Goal: Information Seeking & Learning: Learn about a topic

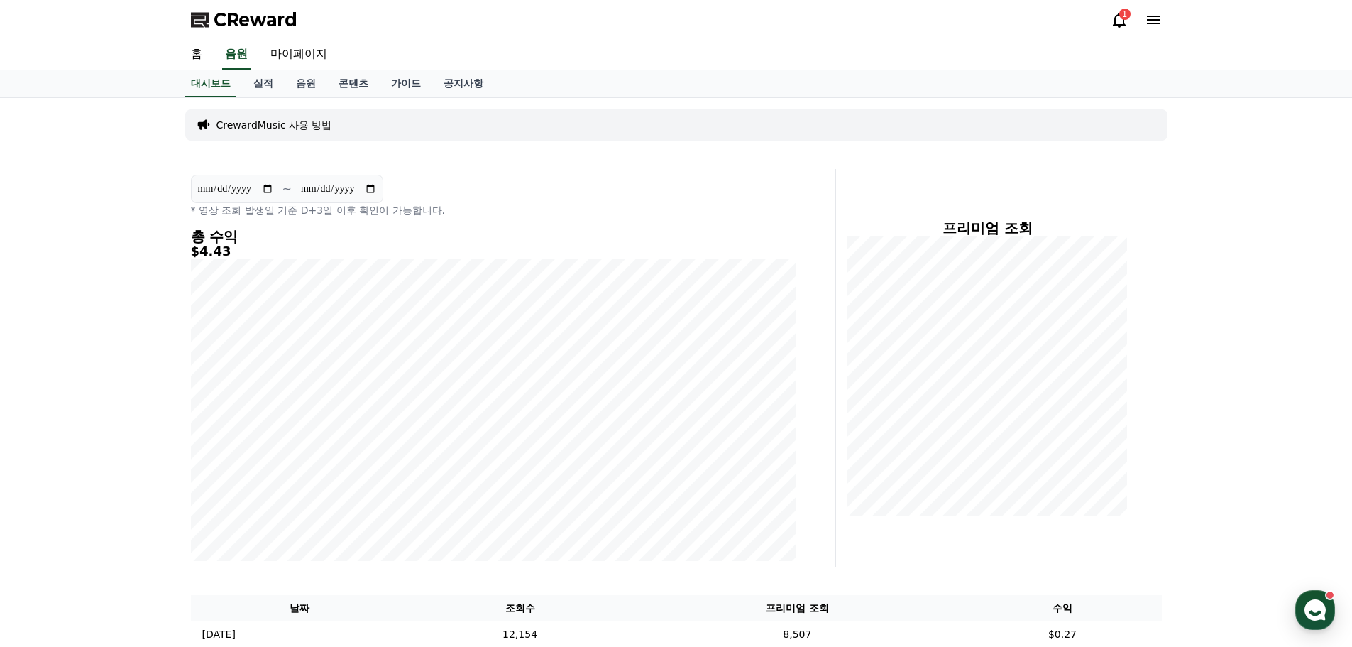
click at [1122, 28] on icon at bounding box center [1119, 19] width 17 height 17
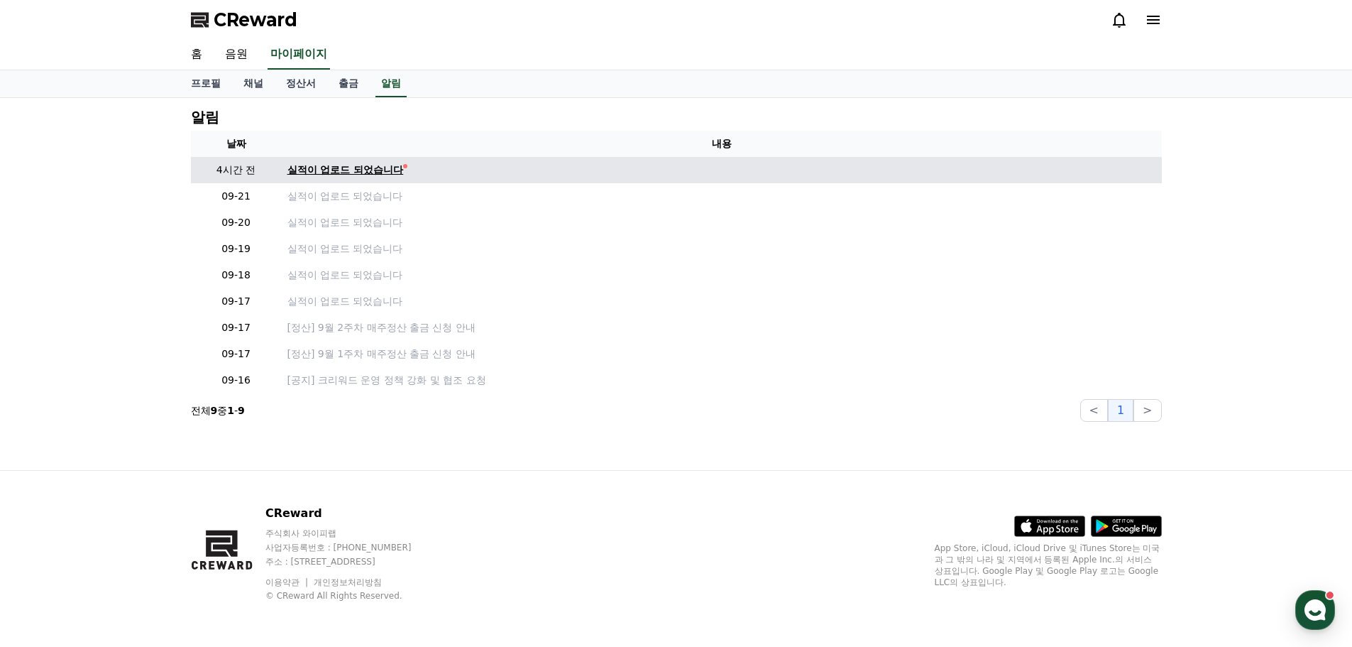
click at [323, 166] on div "실적이 업로드 되었습니다" at bounding box center [346, 170] width 116 height 15
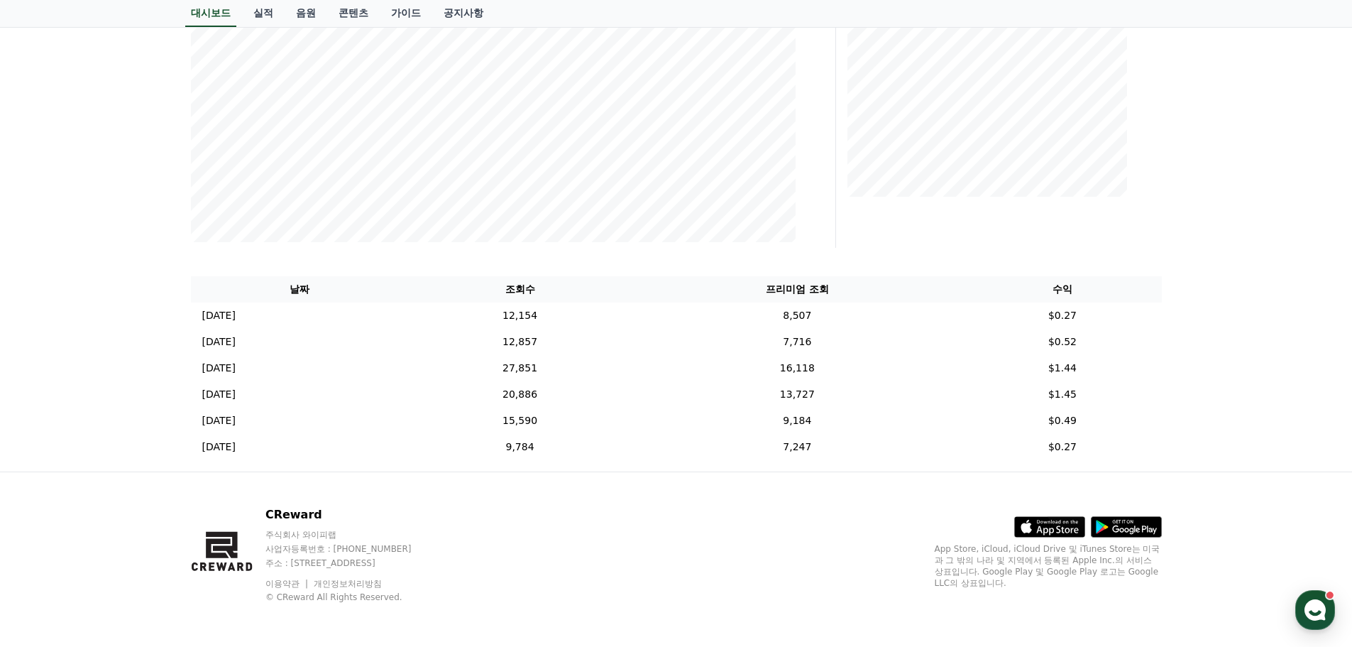
scroll to position [320, 0]
click at [1213, 293] on div "**********" at bounding box center [676, 124] width 1352 height 692
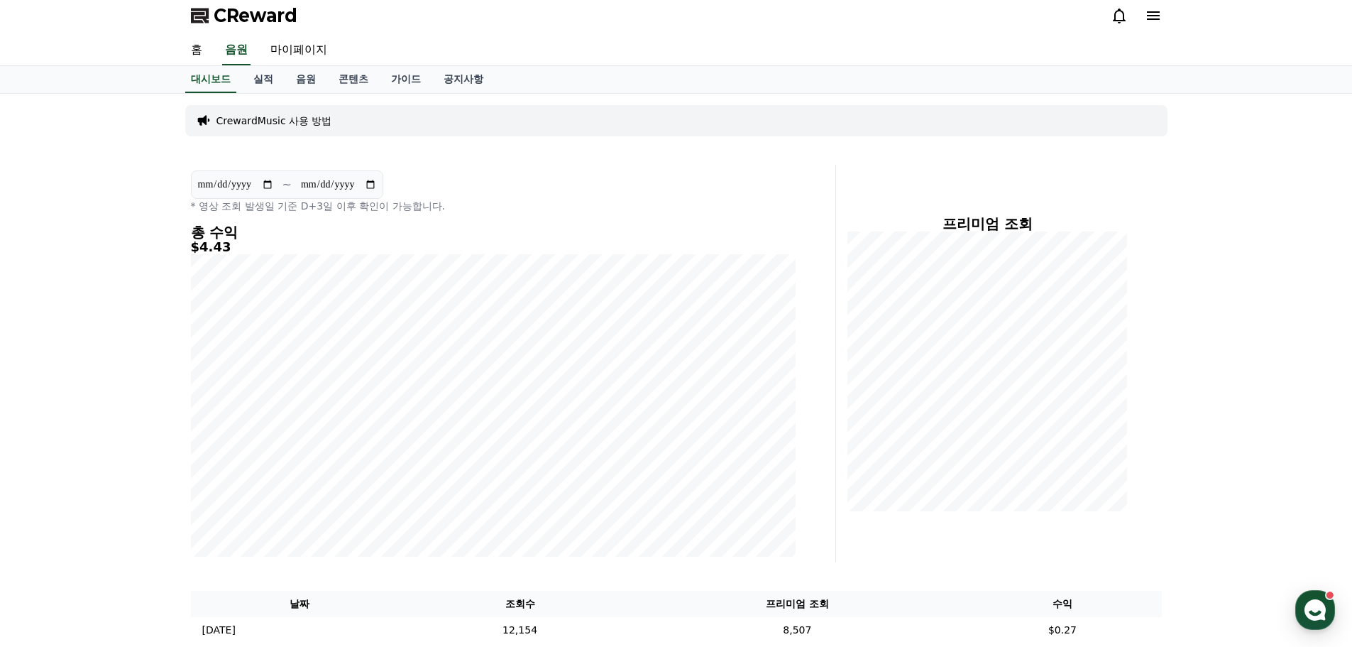
scroll to position [0, 0]
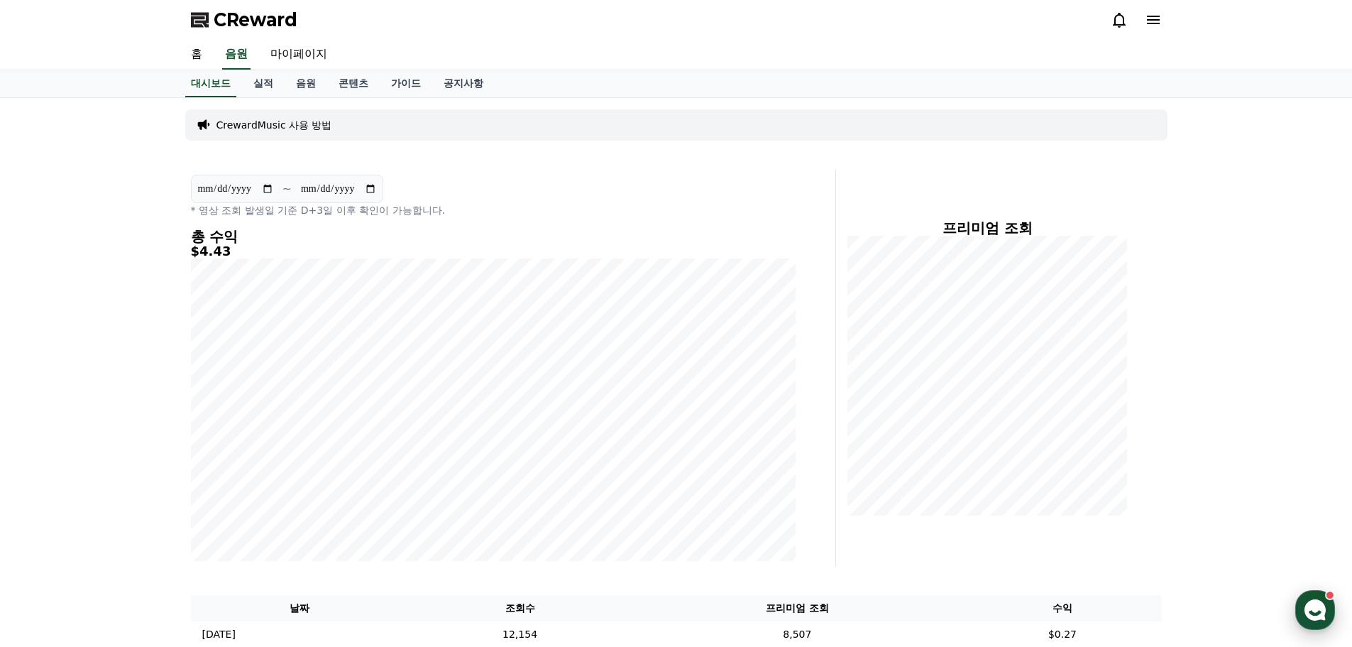
click at [1317, 607] on use "button" at bounding box center [1315, 609] width 21 height 21
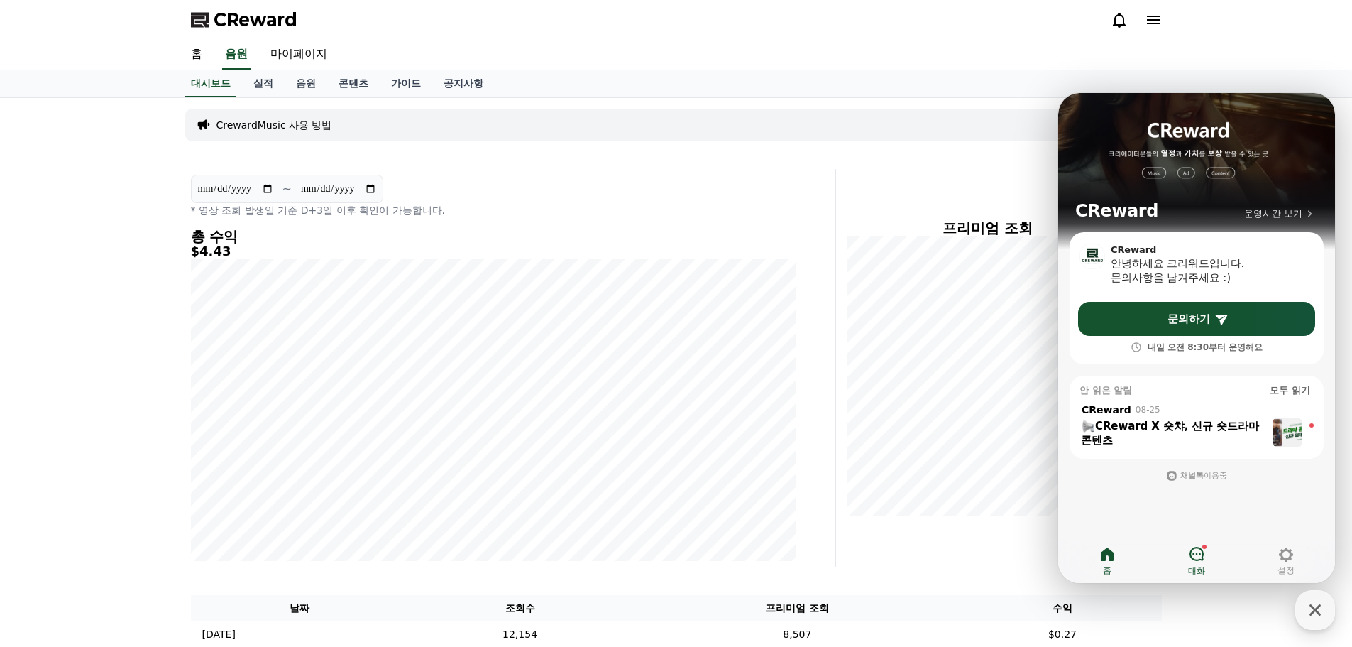
click at [1207, 564] on link "대화" at bounding box center [1196, 560] width 89 height 35
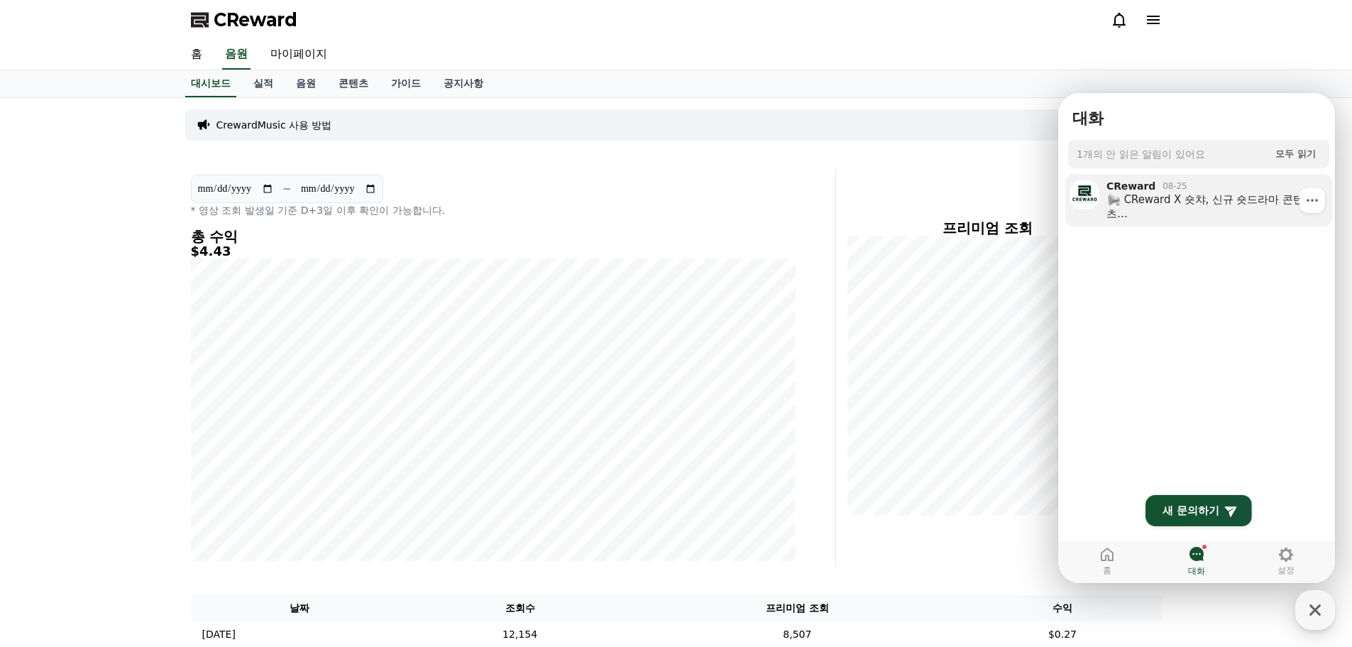
click at [1243, 187] on div "CReward 08-25" at bounding box center [1208, 186] width 202 height 13
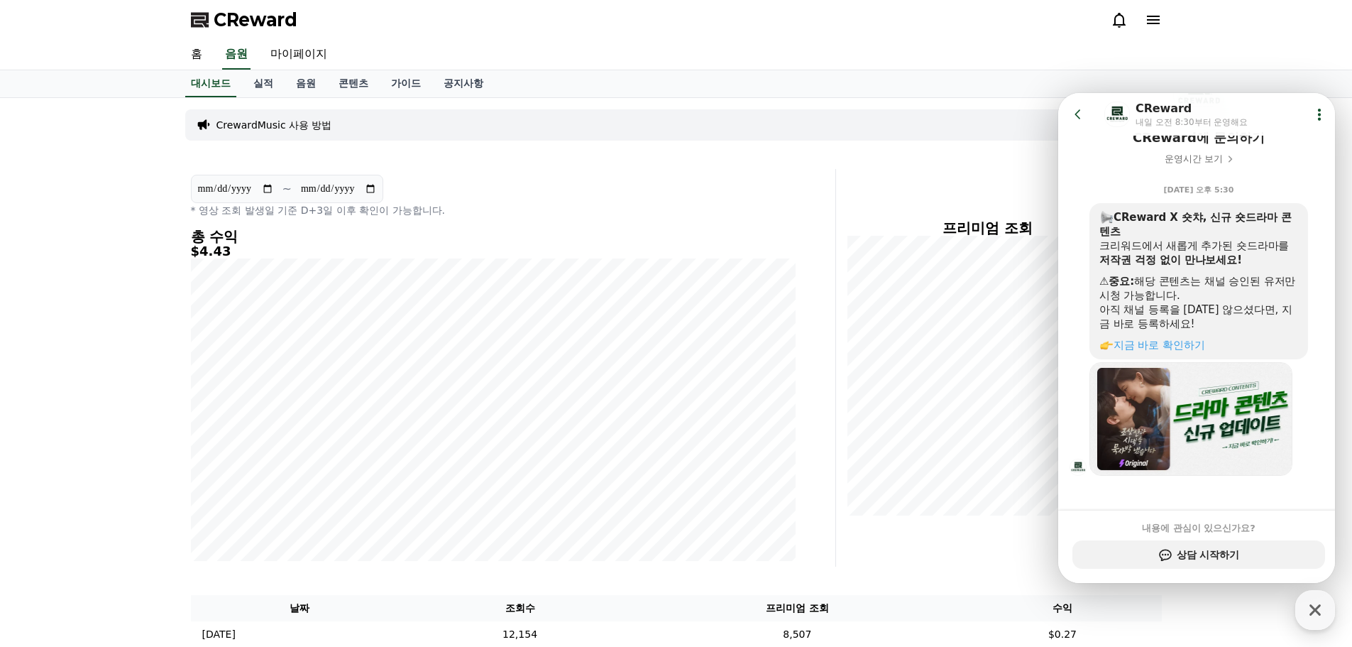
scroll to position [133, 0]
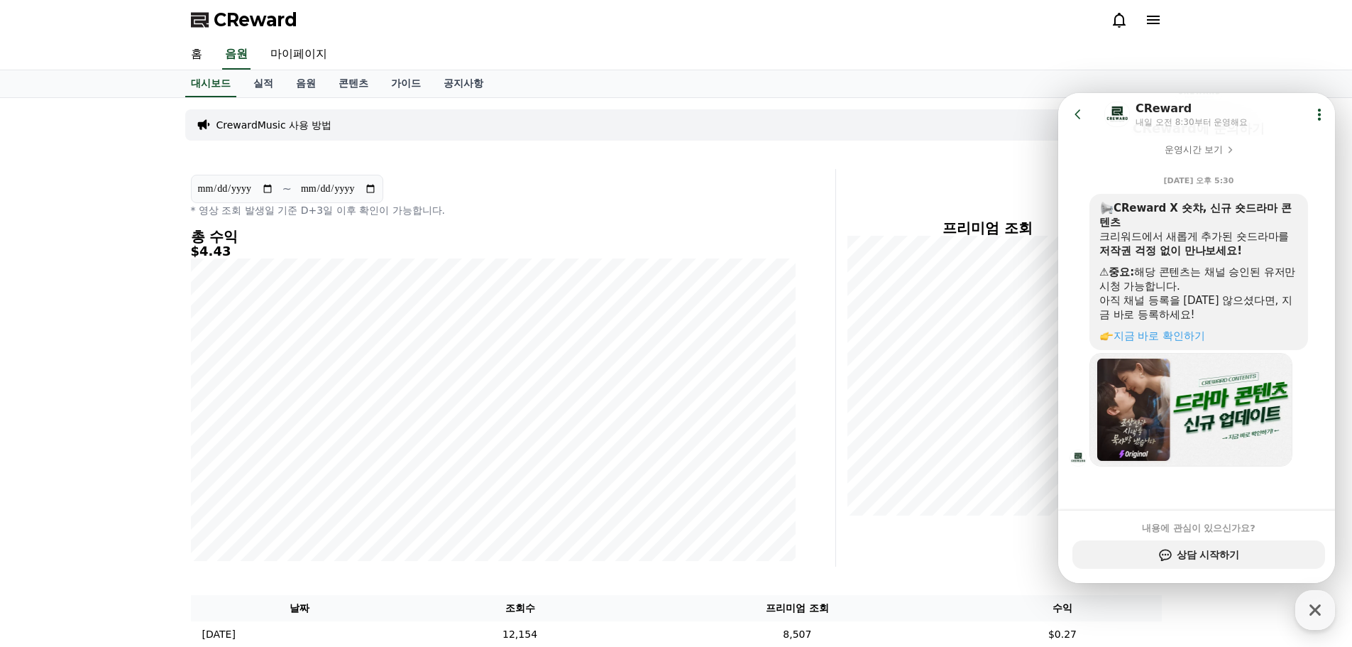
click at [1254, 60] on div "홈 음원 마이페이지" at bounding box center [676, 55] width 1352 height 31
click at [915, 67] on div "홈 음원 마이페이지" at bounding box center [677, 55] width 994 height 30
click at [896, 82] on div "대시보드 실적 음원 콘텐츠 가이드 공지사항" at bounding box center [677, 83] width 994 height 27
